Goal: Check status: Check status

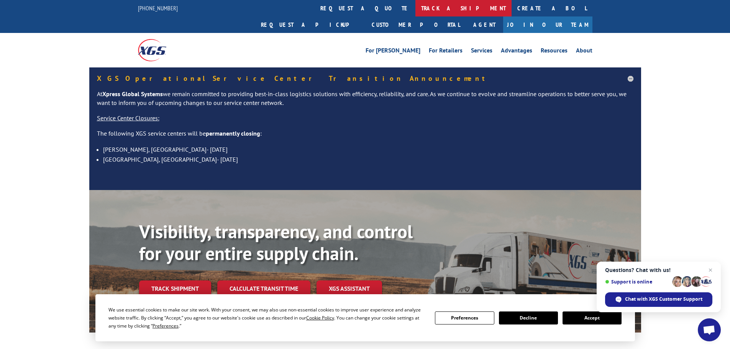
click at [415, 4] on link "track a shipment" at bounding box center [463, 8] width 96 height 16
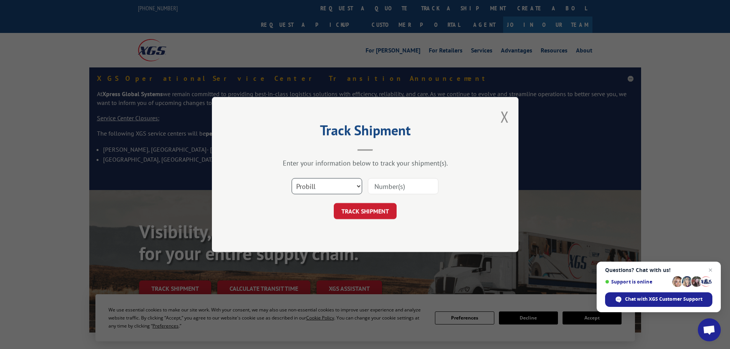
click at [331, 190] on select "Select category... Probill BOL PO" at bounding box center [326, 186] width 70 height 16
select select "po"
click at [291, 178] on select "Select category... Probill BOL PO" at bounding box center [326, 186] width 70 height 16
click at [396, 185] on input at bounding box center [403, 186] width 70 height 16
paste input "15519250"
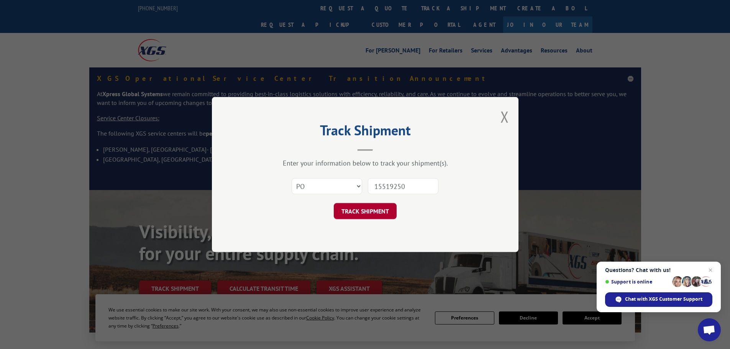
type input "15519250"
click at [367, 210] on button "TRACK SHIPMENT" at bounding box center [365, 211] width 63 height 16
